Goal: Find specific page/section

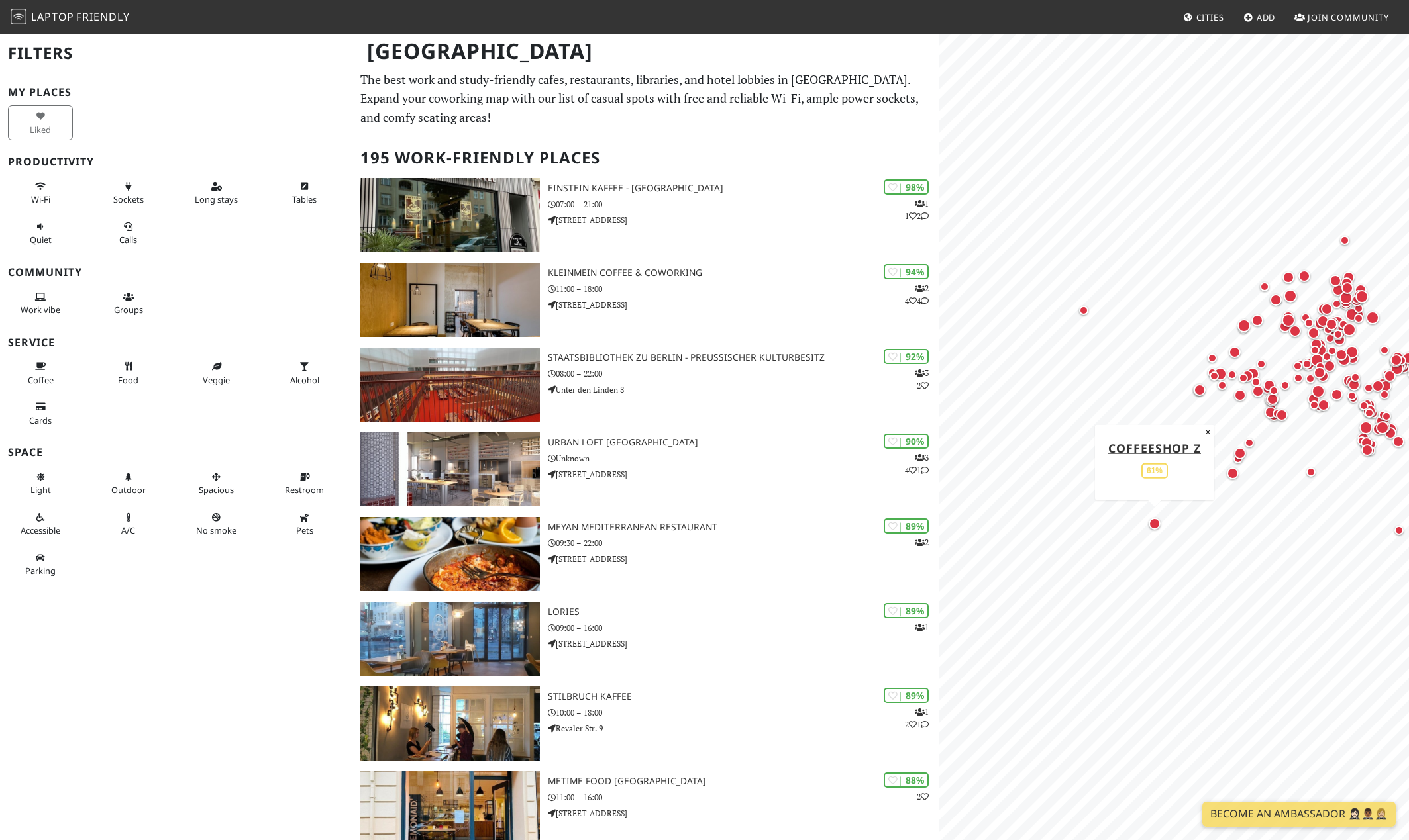
click at [1157, 526] on div "Map marker" at bounding box center [1154, 523] width 12 height 12
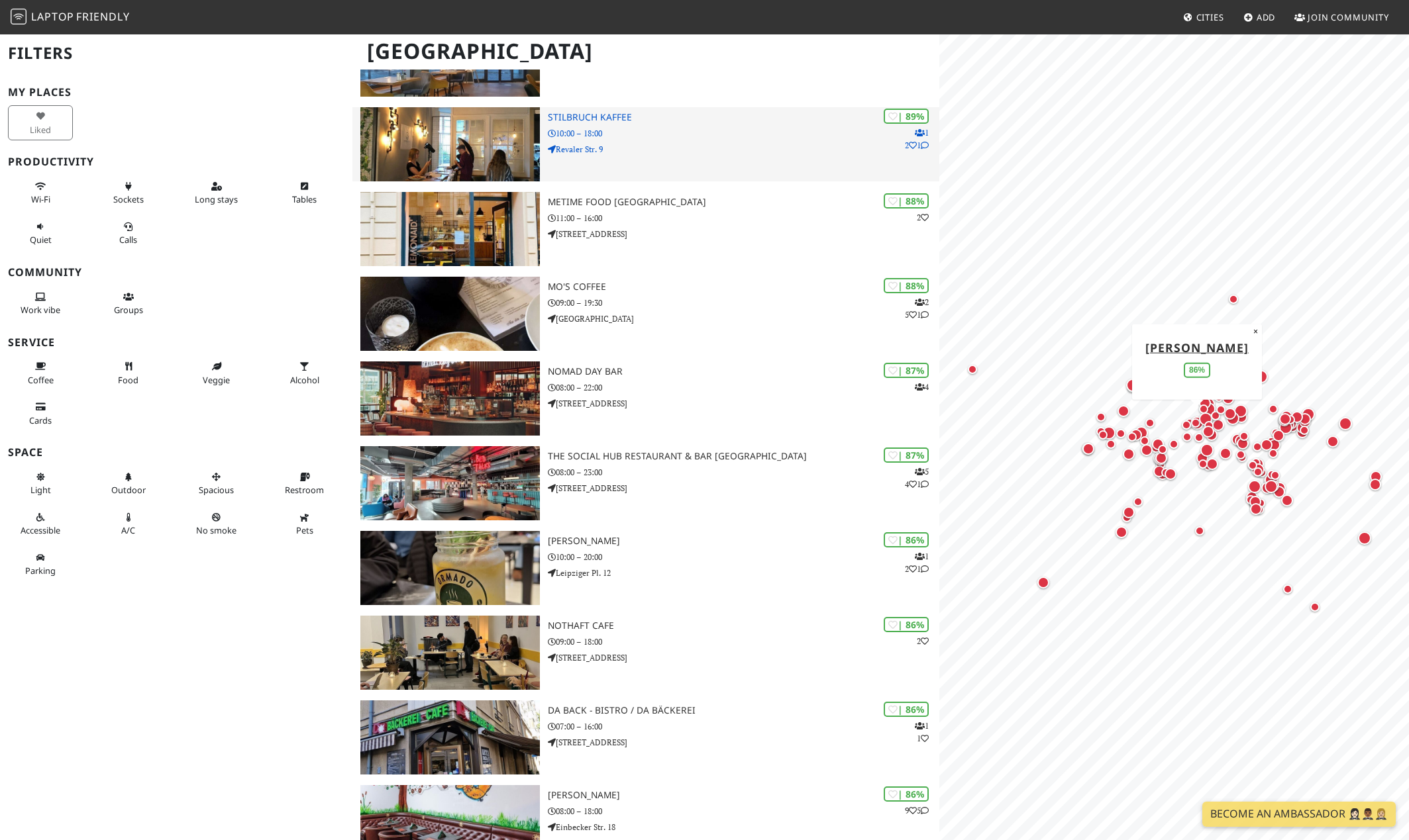
scroll to position [584, 0]
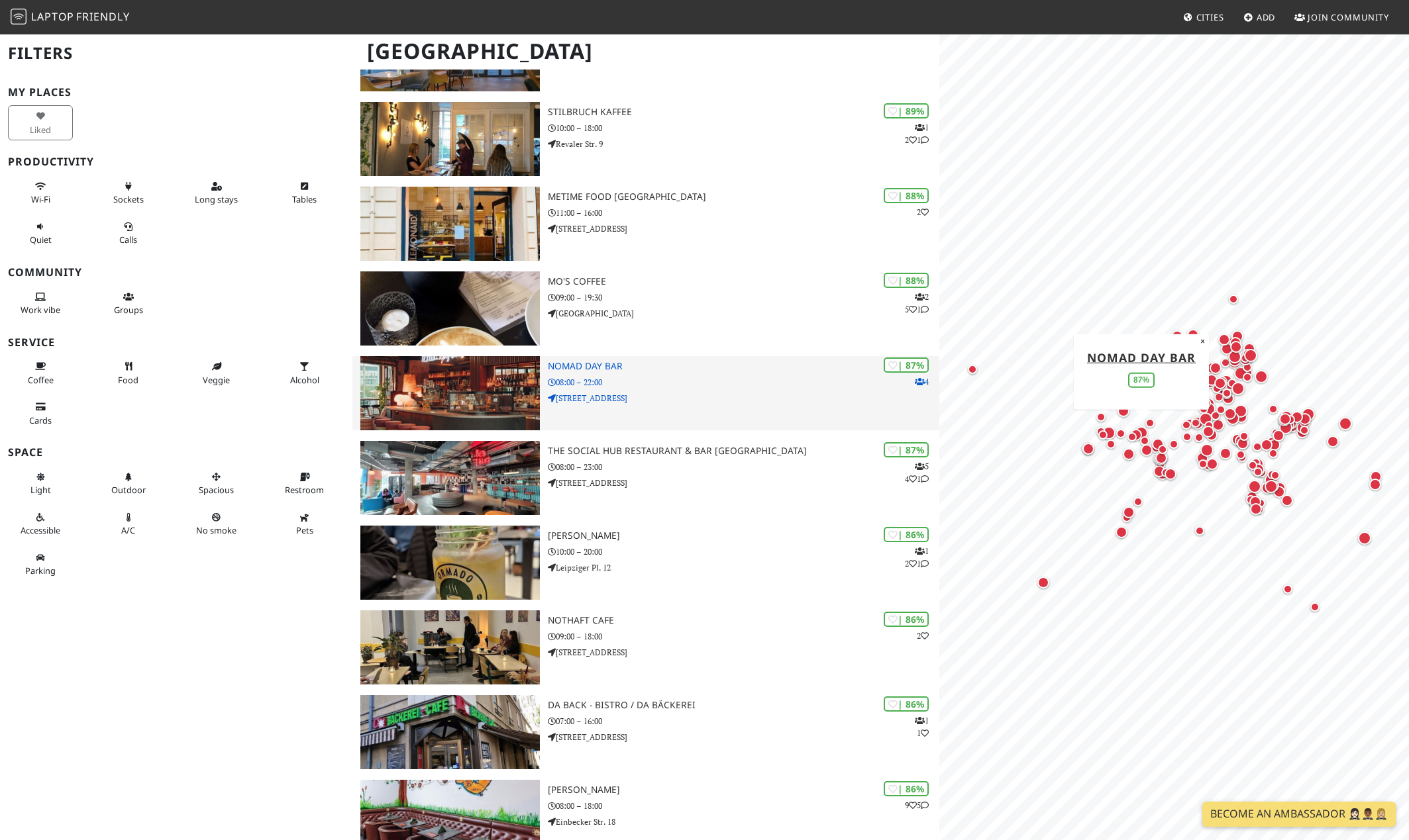
click at [443, 396] on img at bounding box center [450, 393] width 179 height 74
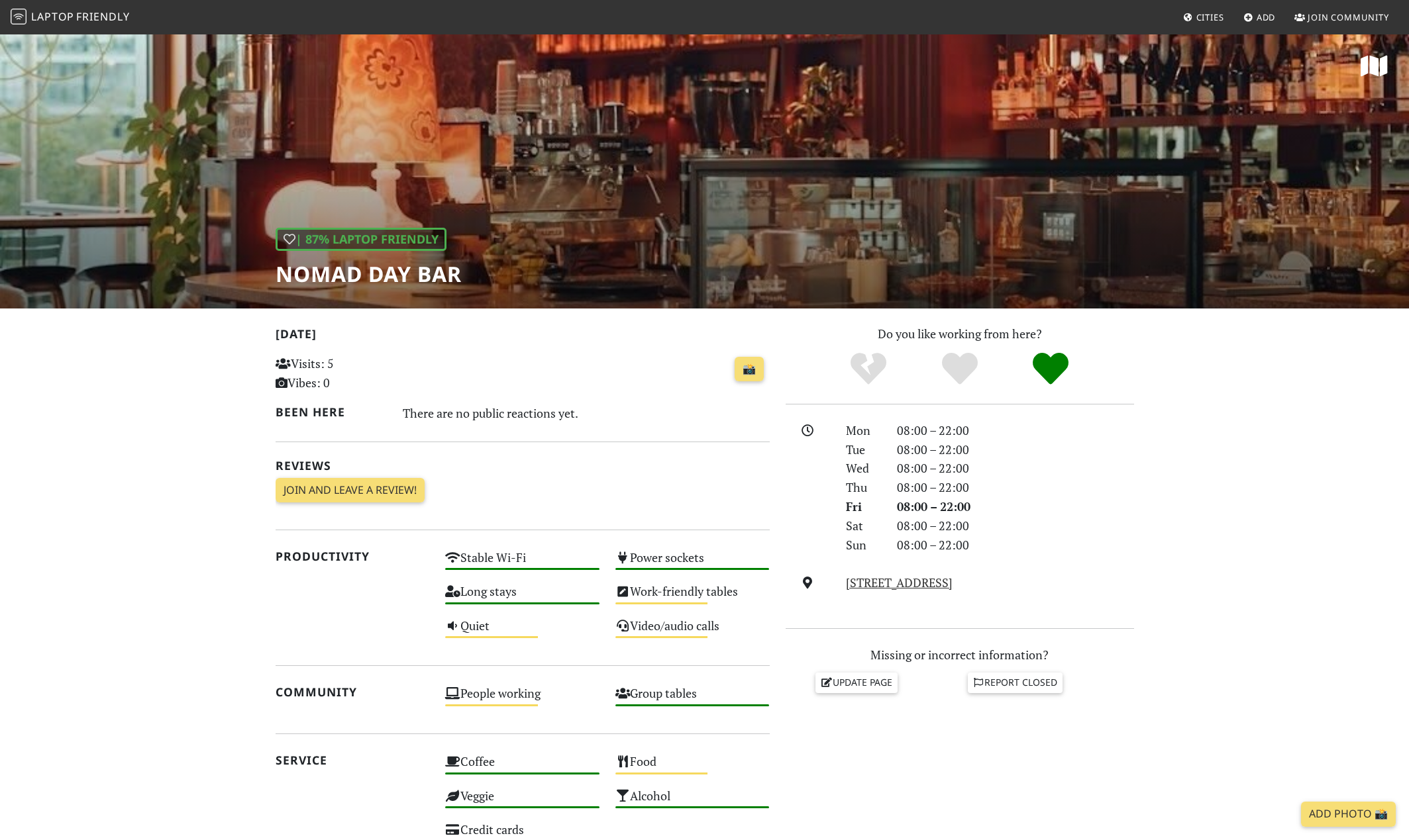
click at [651, 106] on div "| 87% Laptop Friendly Nomad Day Bar" at bounding box center [704, 171] width 1409 height 276
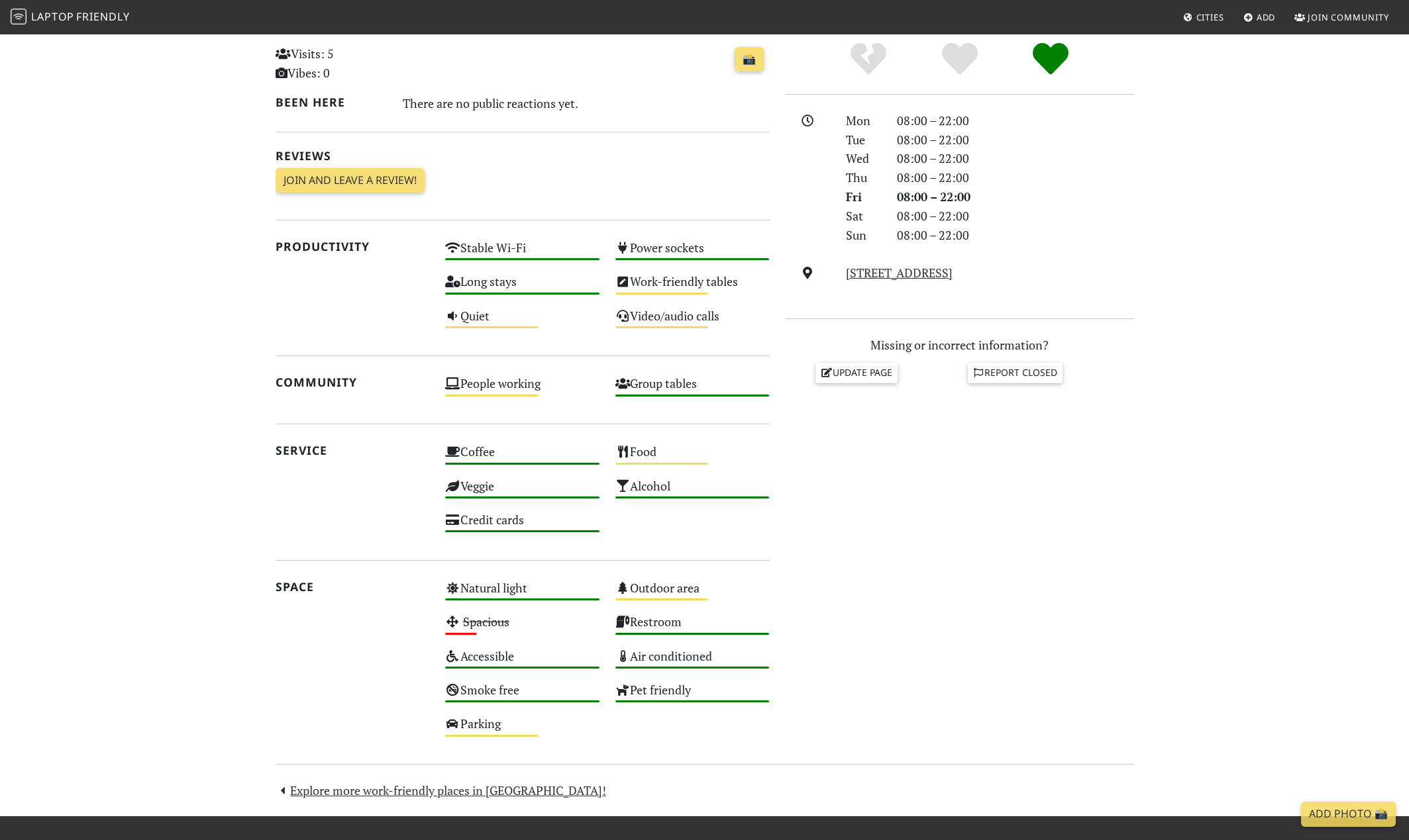
scroll to position [411, 0]
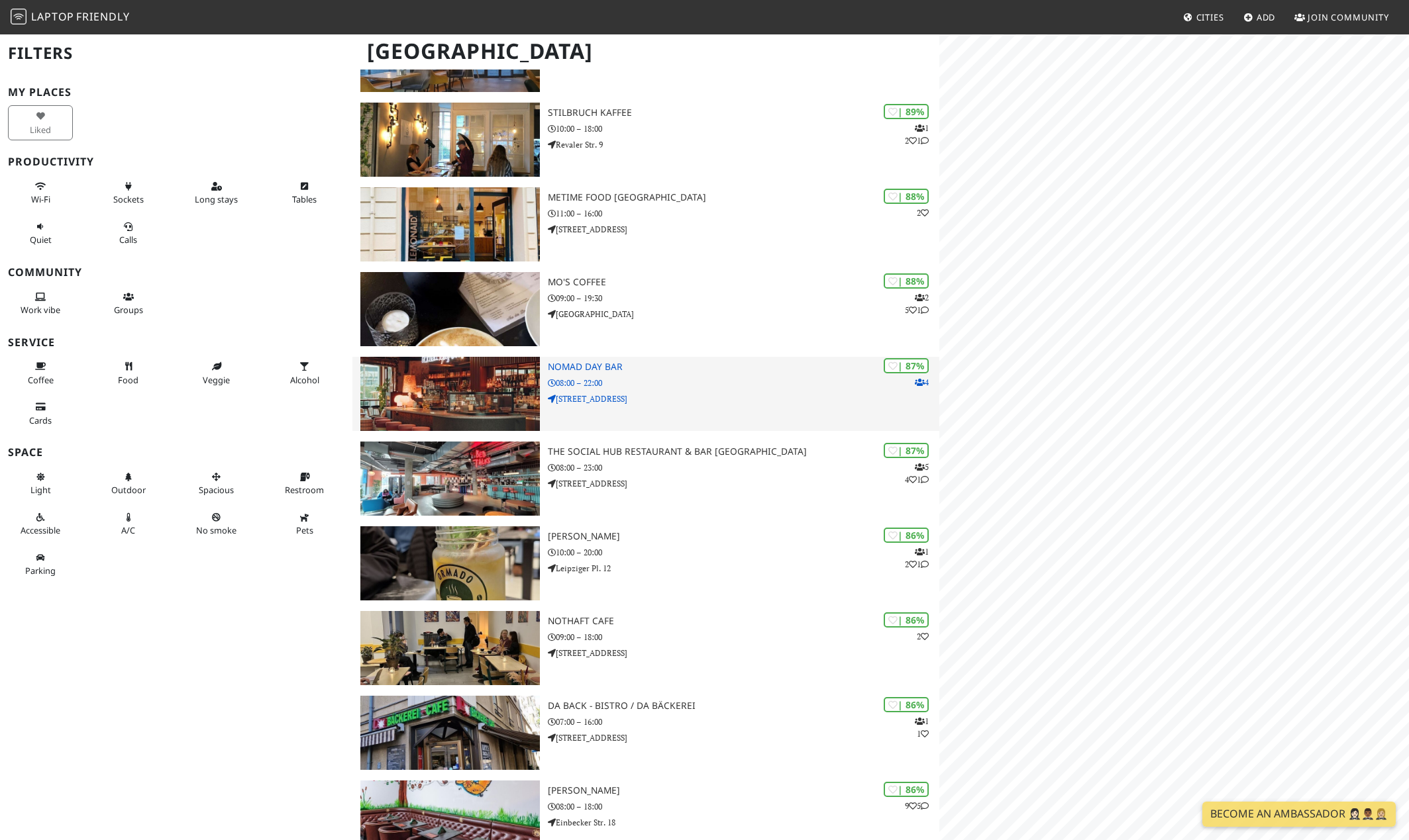
scroll to position [584, 0]
